Goal: Task Accomplishment & Management: Complete application form

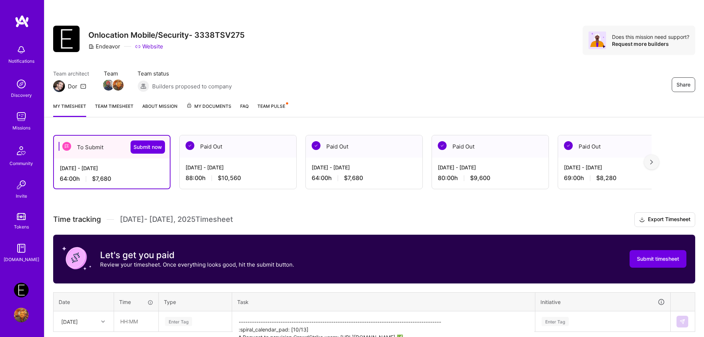
scroll to position [93, 0]
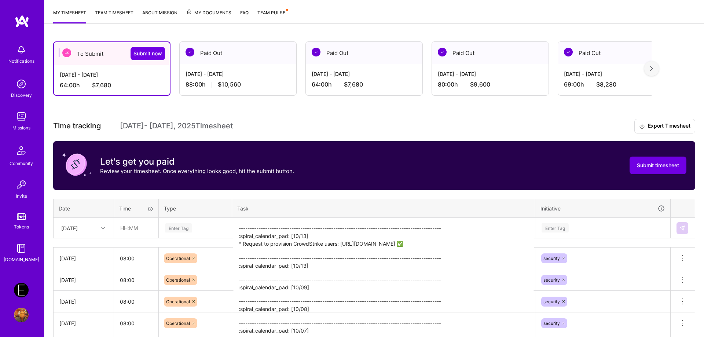
click at [443, 129] on h3 "Time tracking [DATE] - [DATE] Timesheet Export Timesheet" at bounding box center [374, 126] width 642 height 15
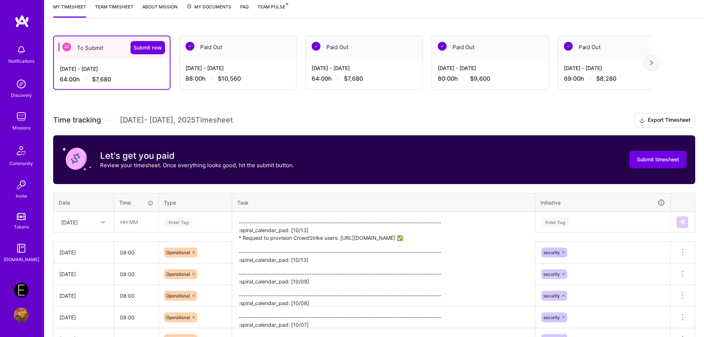
click at [200, 226] on div "Enter Tag" at bounding box center [195, 222] width 72 height 19
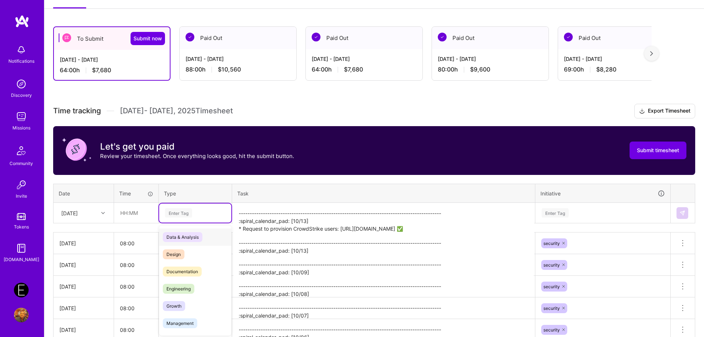
scroll to position [110, 0]
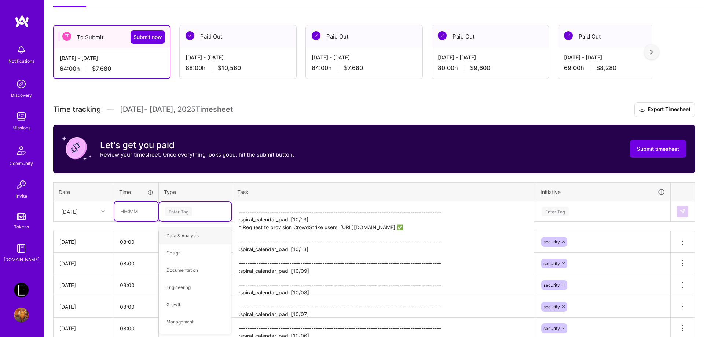
click at [138, 215] on input "text" at bounding box center [136, 211] width 44 height 19
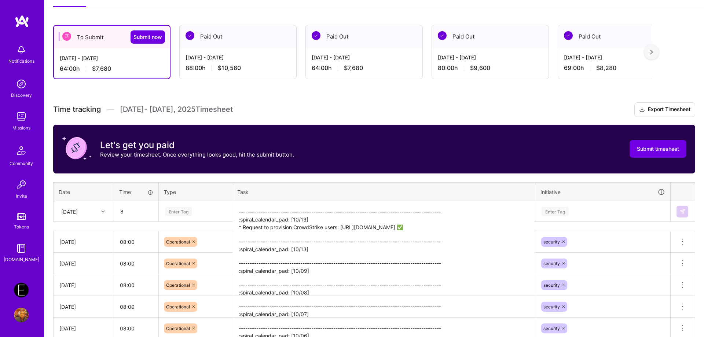
type input "08:00"
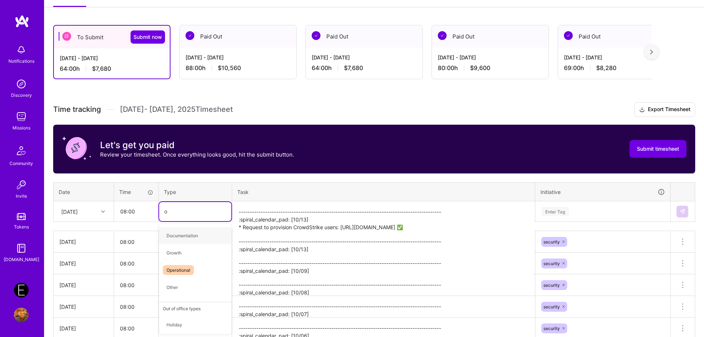
type input "op"
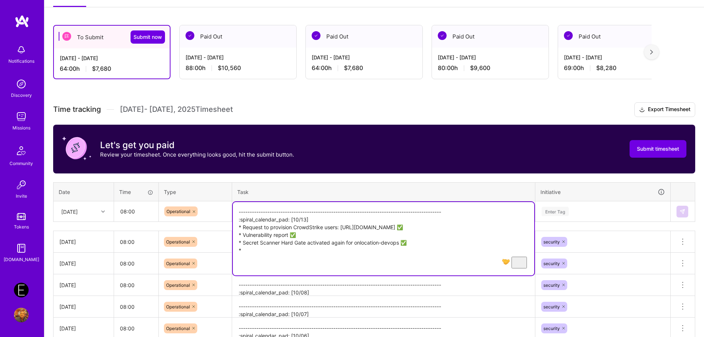
paste textarea "5] * Good morning, [PERSON_NAME]! Can you review the Secrets Scanning project w…"
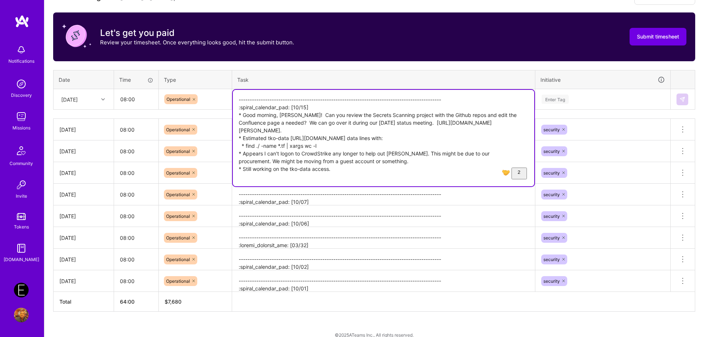
scroll to position [147, 0]
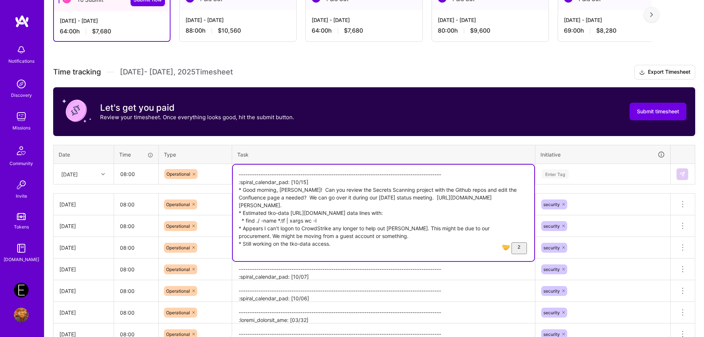
type textarea "-------------------------------------------------------------------------------…"
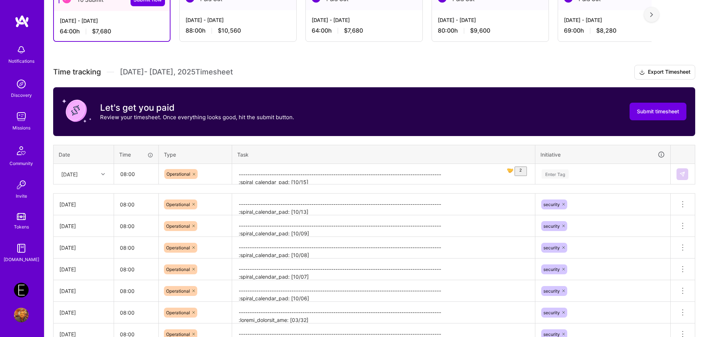
click at [314, 151] on th "Task" at bounding box center [383, 154] width 303 height 19
click at [100, 178] on div at bounding box center [103, 174] width 11 height 10
click at [557, 177] on div "Enter Tag" at bounding box center [554, 173] width 27 height 11
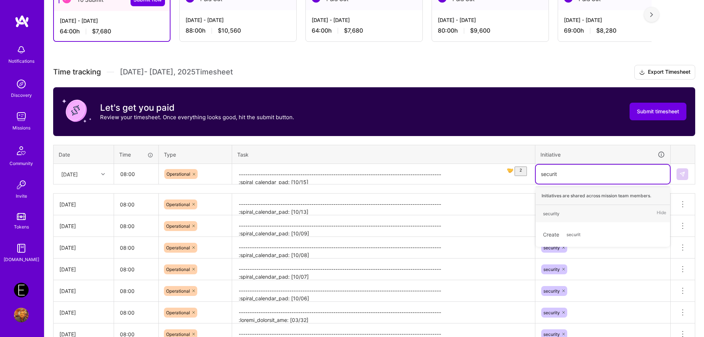
type input "security"
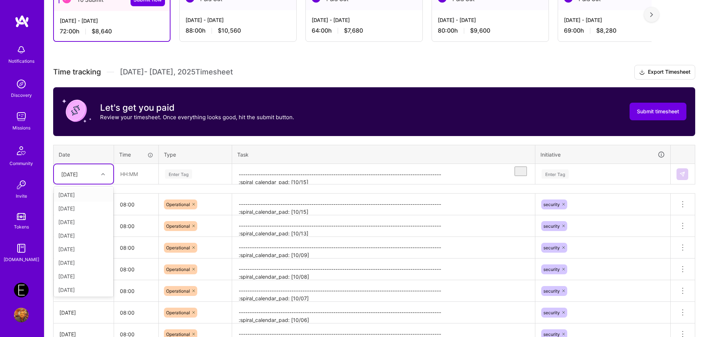
click at [77, 181] on div "[DATE]" at bounding box center [83, 173] width 59 height 19
click at [78, 287] on div "[DATE]" at bounding box center [83, 288] width 59 height 14
click at [132, 176] on input "text" at bounding box center [136, 173] width 44 height 19
type input "08:00"
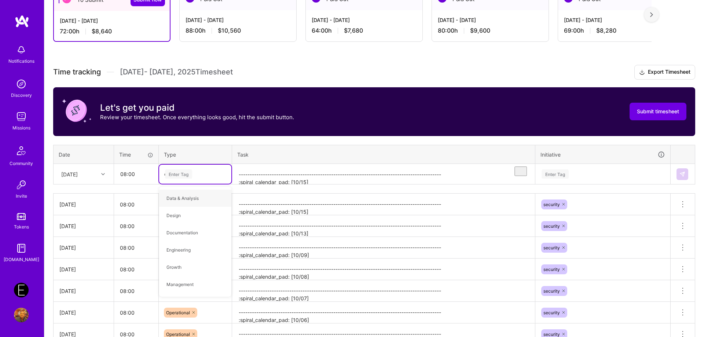
type input "op"
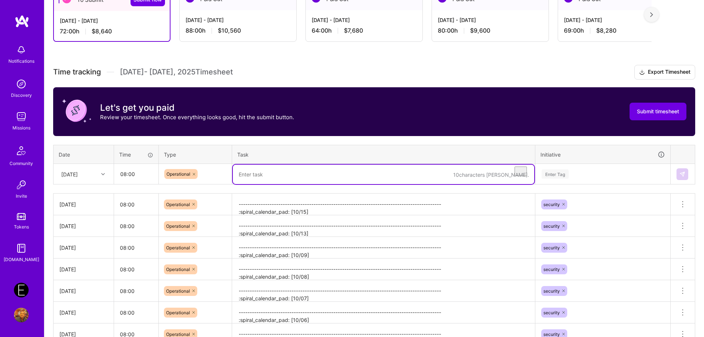
paste textarea "-------------------------------------------------------------------------------…"
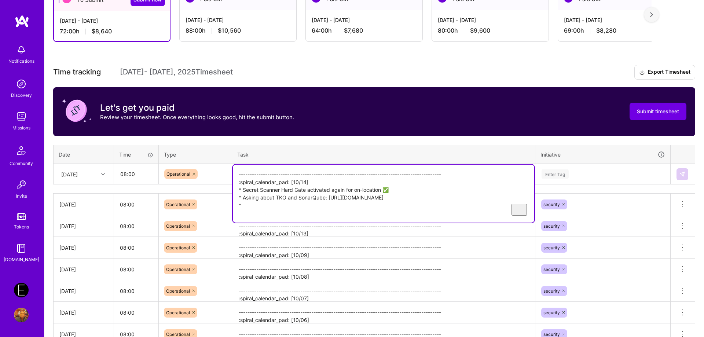
type textarea "-------------------------------------------------------------------------------…"
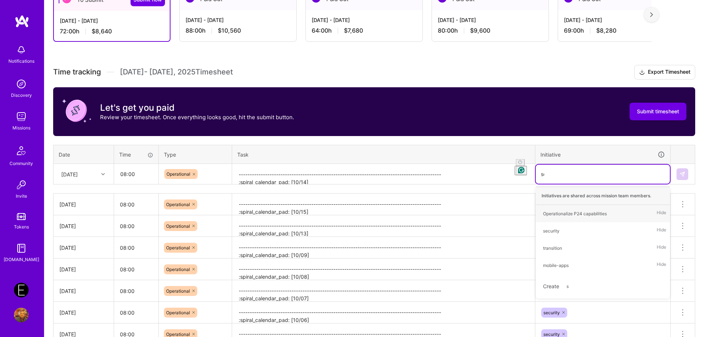
type input "secu"
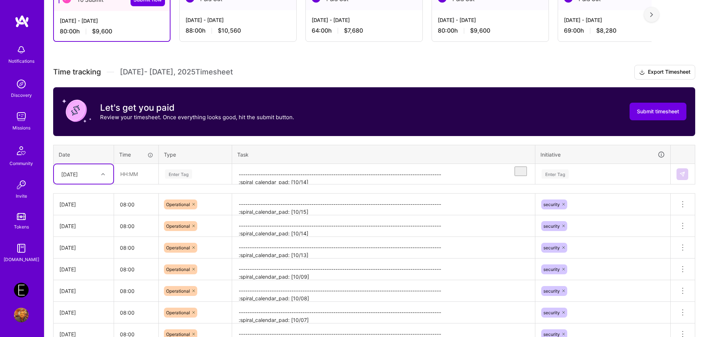
scroll to position [0, 0]
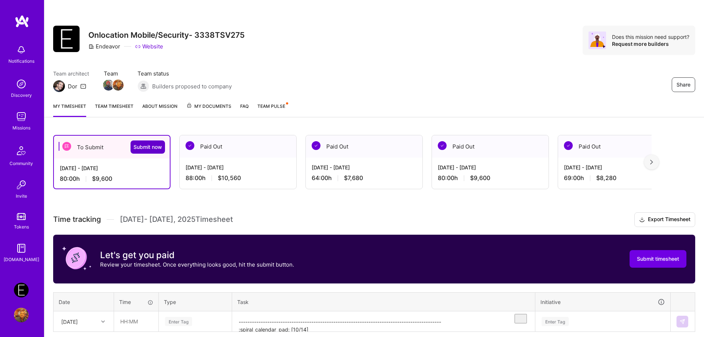
click at [147, 145] on span "Submit now" at bounding box center [147, 146] width 29 height 7
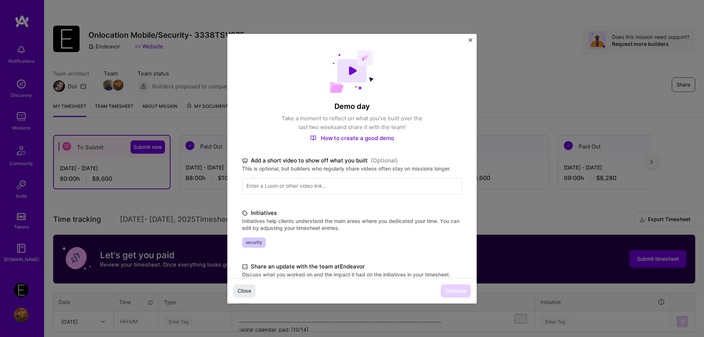
scroll to position [121, 0]
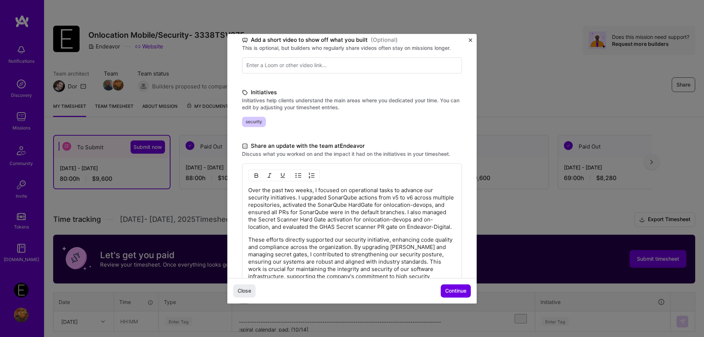
click at [458, 290] on span "Continue" at bounding box center [455, 290] width 21 height 7
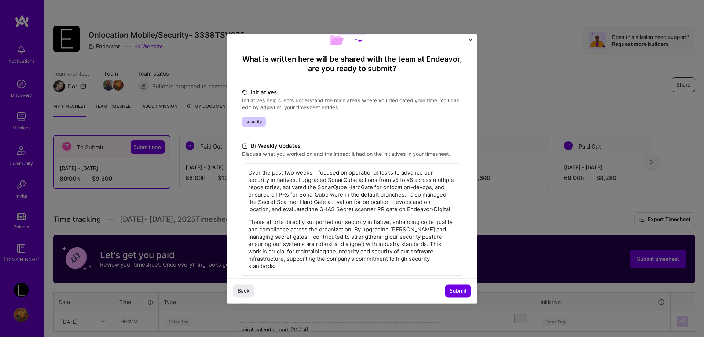
click at [458, 290] on span "Submit" at bounding box center [457, 290] width 17 height 7
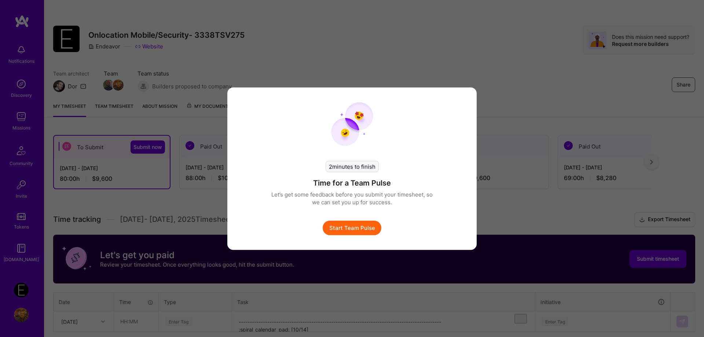
click at [352, 233] on button "Start Team Pulse" at bounding box center [351, 227] width 59 height 15
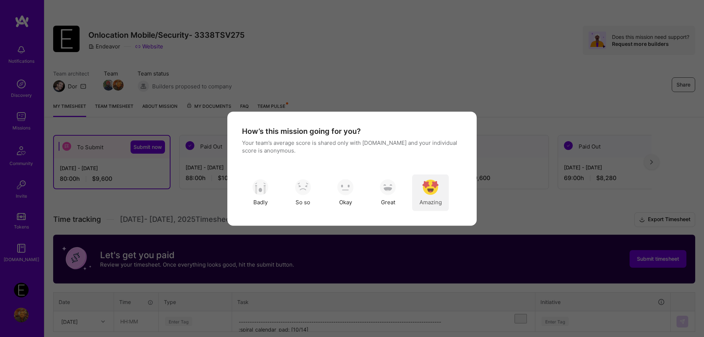
click at [425, 194] on img "modal" at bounding box center [430, 187] width 16 height 16
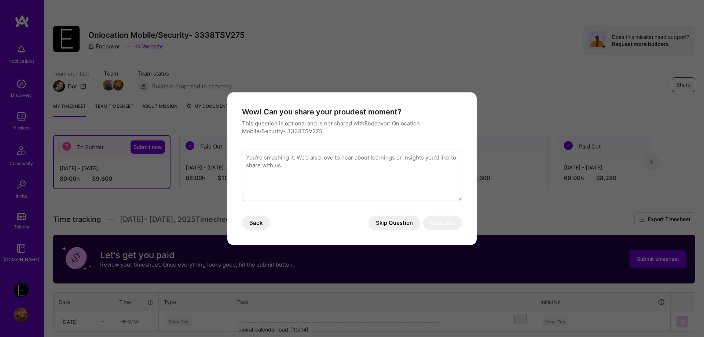
click at [402, 225] on button "Skip Question" at bounding box center [394, 222] width 52 height 15
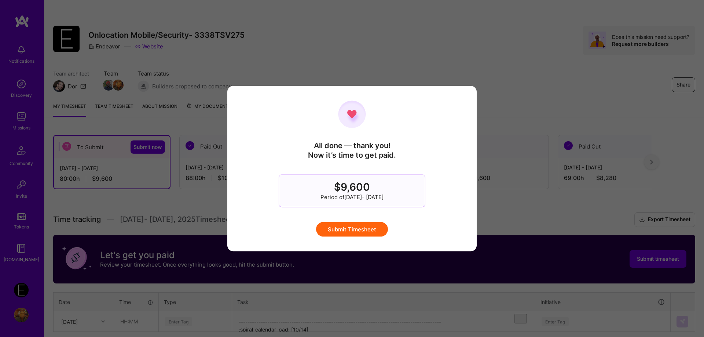
click at [361, 229] on button "Submit Timesheet" at bounding box center [352, 229] width 72 height 15
